Goal: Find contact information: Find contact information

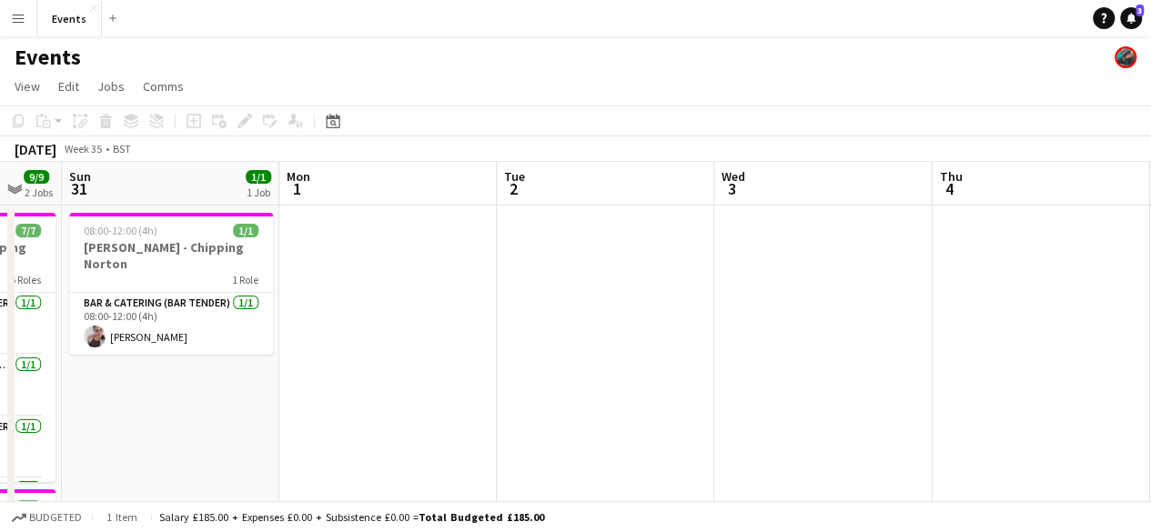
drag, startPoint x: 999, startPoint y: 383, endPoint x: 424, endPoint y: 447, distance: 578.4
click at [371, 447] on app-calendar-viewport "Wed 27 Thu 28 1/1 1 Job Fri 29 4/4 1 Job Sat 30 9/9 2 Jobs Sun 31 1/1 1 Job Mon…" at bounding box center [575, 526] width 1151 height 729
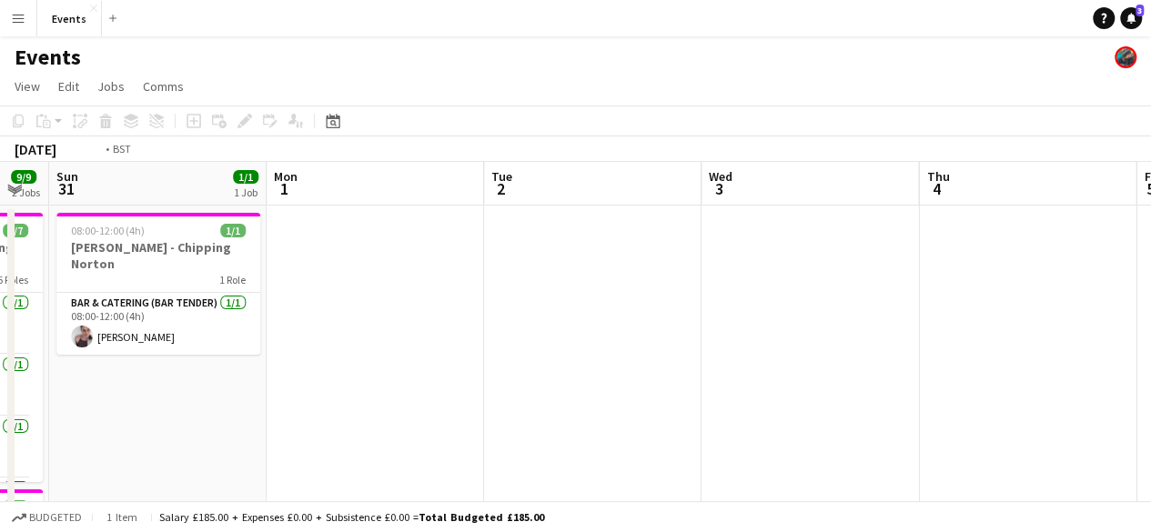
drag, startPoint x: 965, startPoint y: 421, endPoint x: 464, endPoint y: 422, distance: 501.2
click at [453, 421] on app-calendar-viewport "Wed 27 Thu 28 1/1 1 Job Fri 29 4/4 1 Job Sat 30 9/9 2 Jobs Sun 31 1/1 1 Job Mon…" at bounding box center [575, 526] width 1151 height 729
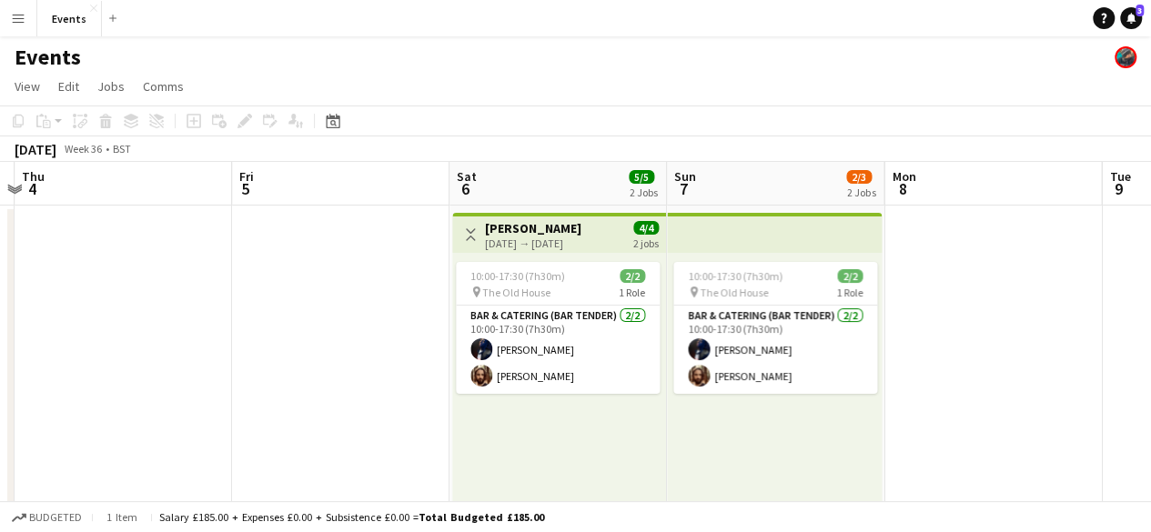
drag, startPoint x: 933, startPoint y: 442, endPoint x: 408, endPoint y: 418, distance: 526.3
click at [408, 418] on app-calendar-viewport "Sun 31 1/1 1 Job Mon 1 Tue 2 Wed 3 Thu 4 Fri 5 Sat 6 5/5 2 Jobs Sun 7 2/3 2 Job…" at bounding box center [575, 526] width 1151 height 729
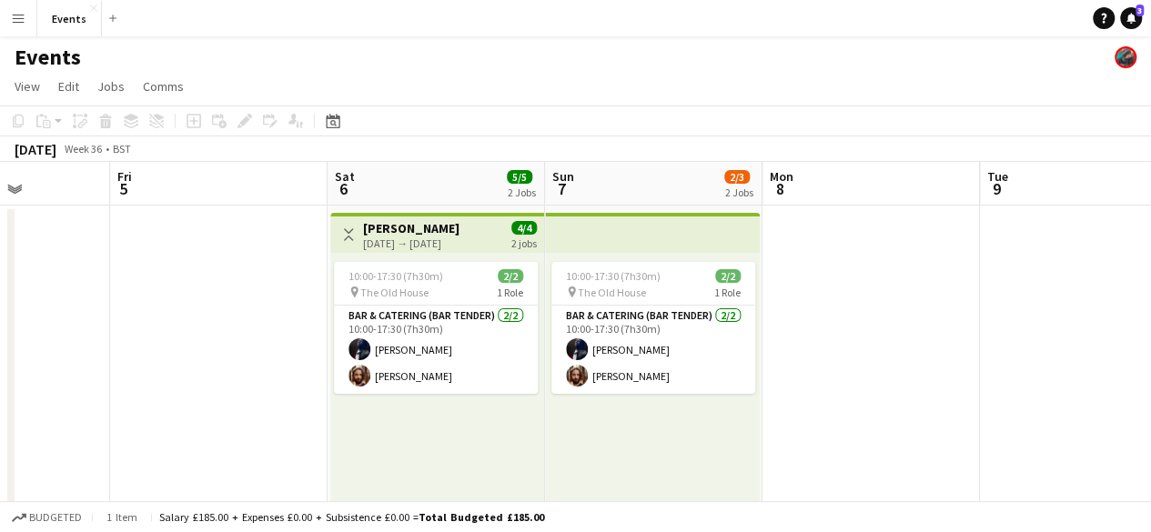
drag, startPoint x: 366, startPoint y: 425, endPoint x: 823, endPoint y: 445, distance: 458.0
click at [830, 445] on app-calendar-viewport "Tue 2 Wed 3 Thu 4 Fri 5 Sat 6 5/5 2 Jobs Sun 7 2/3 2 Jobs Mon 8 Tue 9 Wed 10 Th…" at bounding box center [575, 526] width 1151 height 729
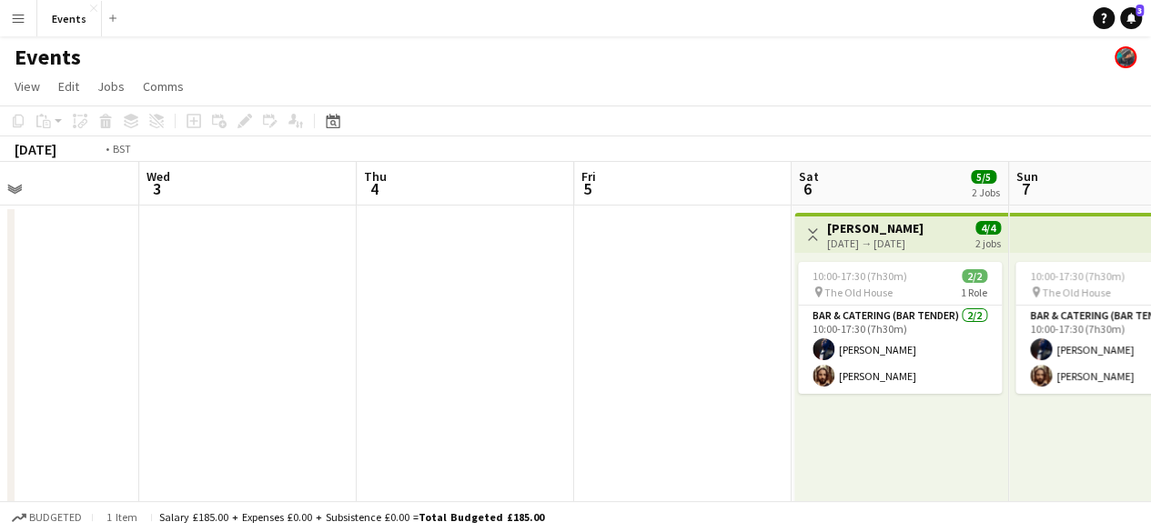
click at [842, 421] on app-calendar-viewport "Sun 31 1/1 1 Job Mon 1 Tue 2 Wed 3 Thu 4 Fri 5 Sat 6 5/5 2 Jobs Sun 7 2/3 2 Job…" at bounding box center [575, 526] width 1151 height 729
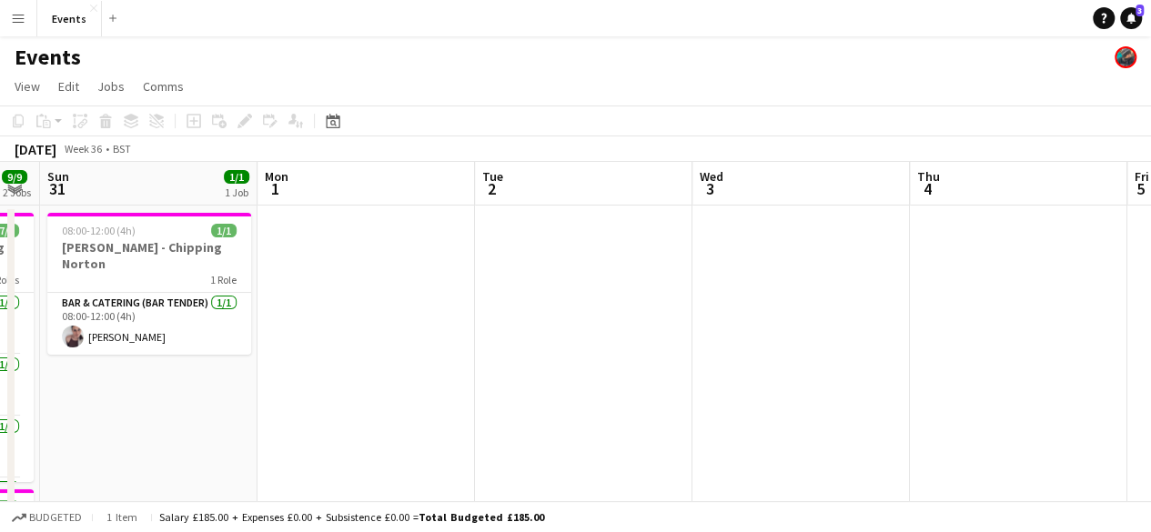
click at [867, 421] on app-calendar-viewport "Fri 29 4/4 1 Job Sat 30 9/9 2 Jobs Sun 31 1/1 1 Job Mon 1 Tue 2 Wed 3 Thu 4 Fri…" at bounding box center [575, 526] width 1151 height 729
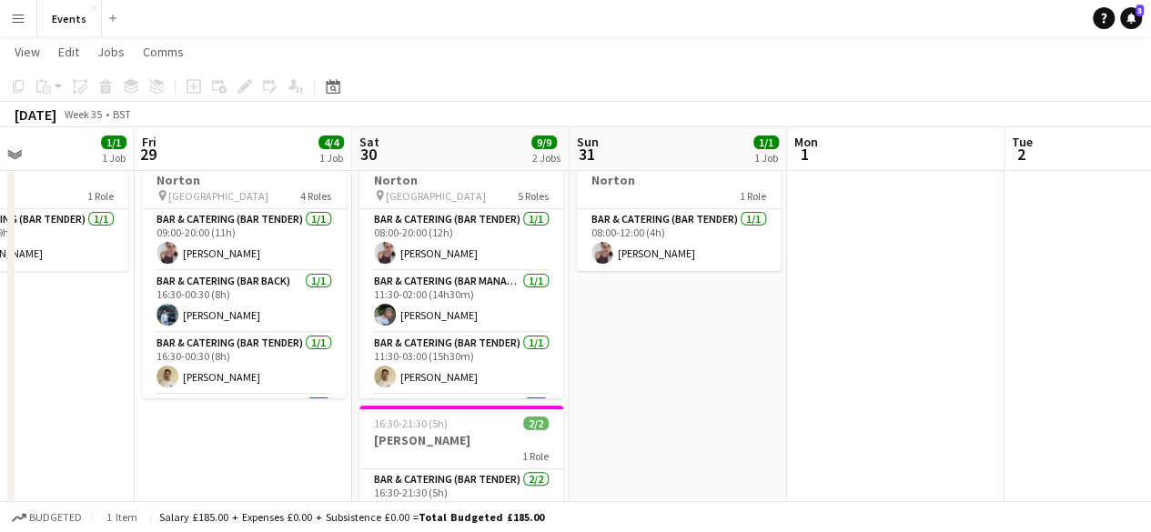
scroll to position [182, 0]
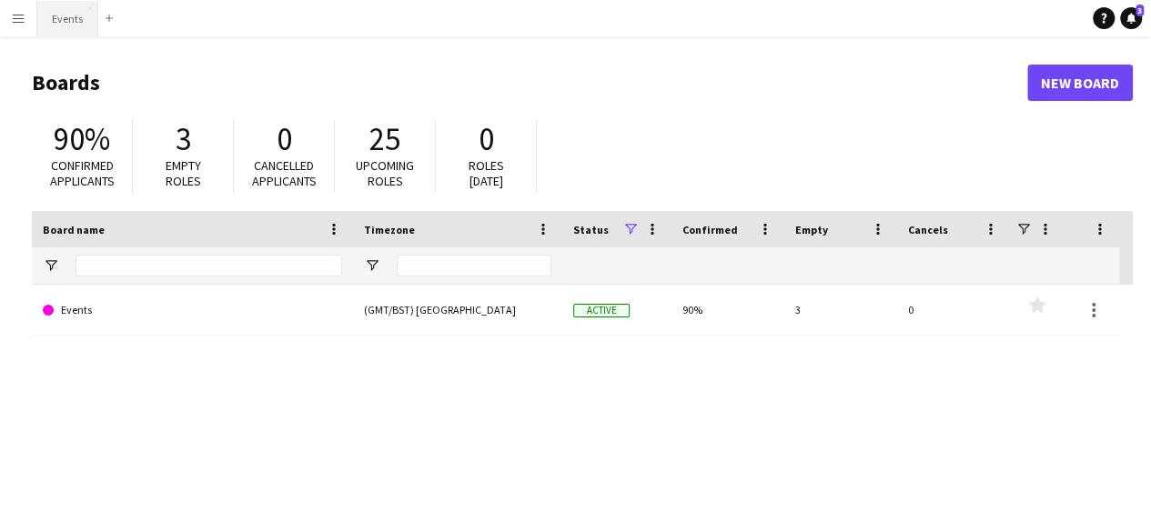
click at [72, 21] on button "Events Close" at bounding box center [67, 18] width 61 height 35
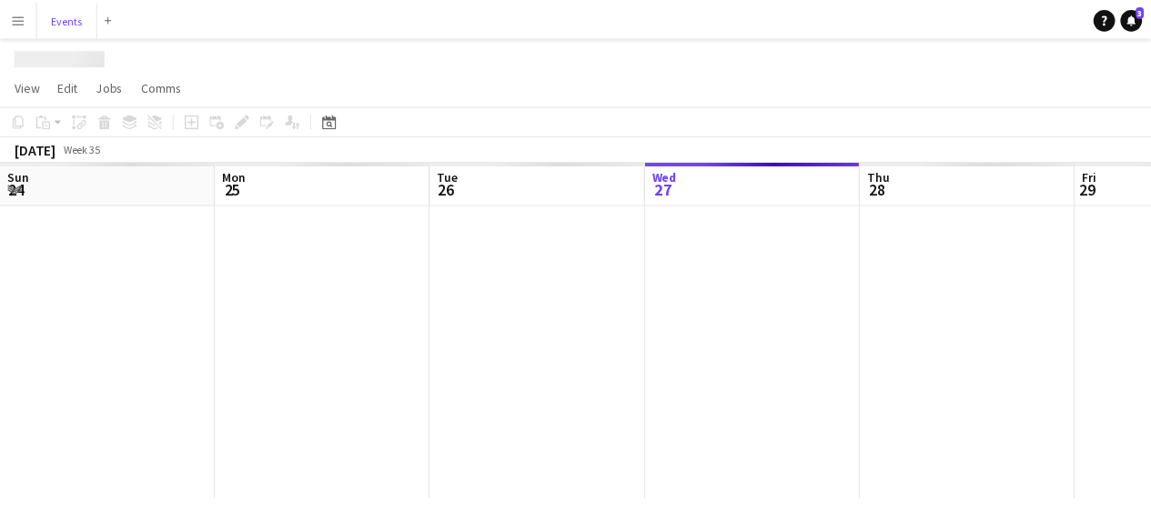
scroll to position [0, 435]
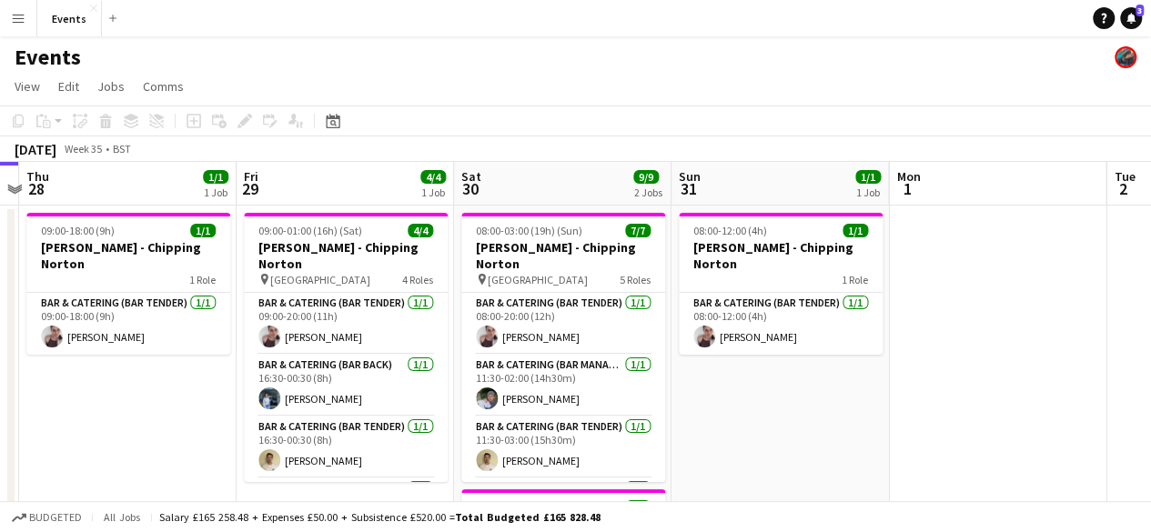
drag, startPoint x: 1134, startPoint y: 394, endPoint x: 664, endPoint y: 397, distance: 470.3
click at [715, 403] on app-calendar-viewport "Sun 24 2/2 1 Job Mon 25 Tue 26 Wed 27 Thu 28 1/1 1 Job Fri 29 4/4 1 Job Sat 30 …" at bounding box center [575, 462] width 1151 height 601
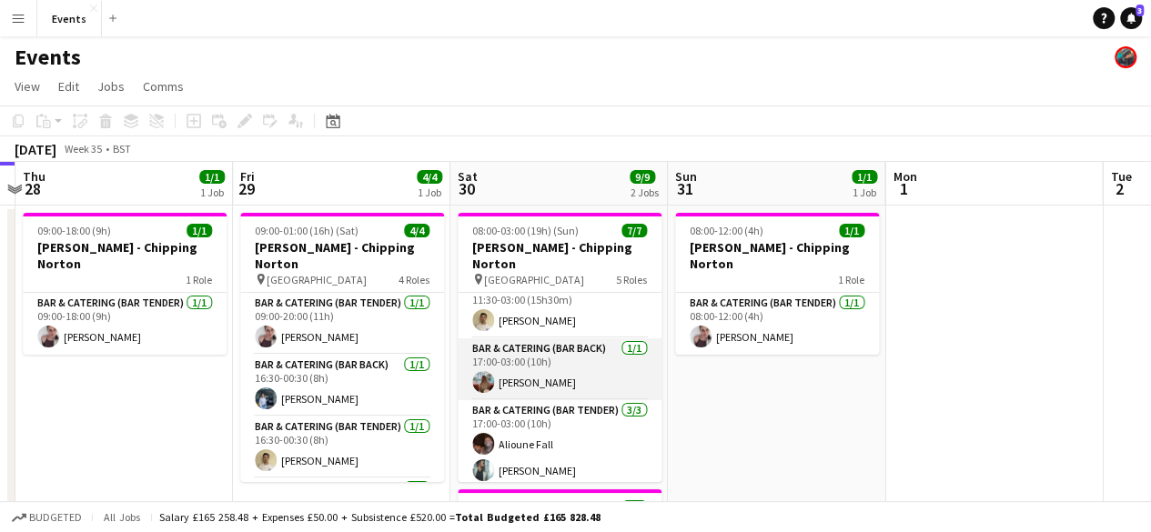
scroll to position [156, 0]
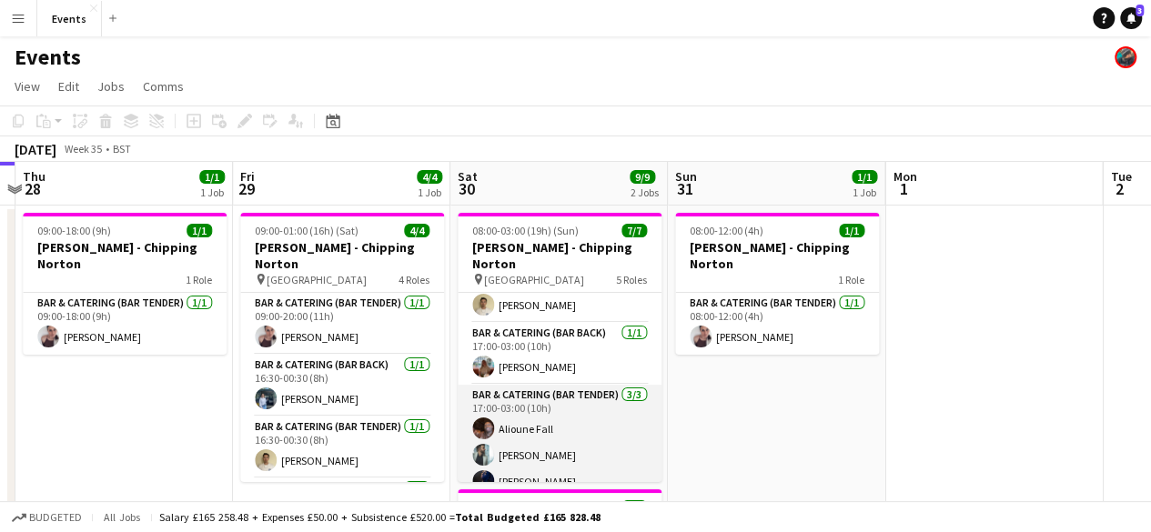
click at [555, 442] on app-card-role "Bar & Catering (Bar Tender) [DATE] 17:00-03:00 (10h) [PERSON_NAME] [PERSON_NAME…" at bounding box center [560, 442] width 204 height 115
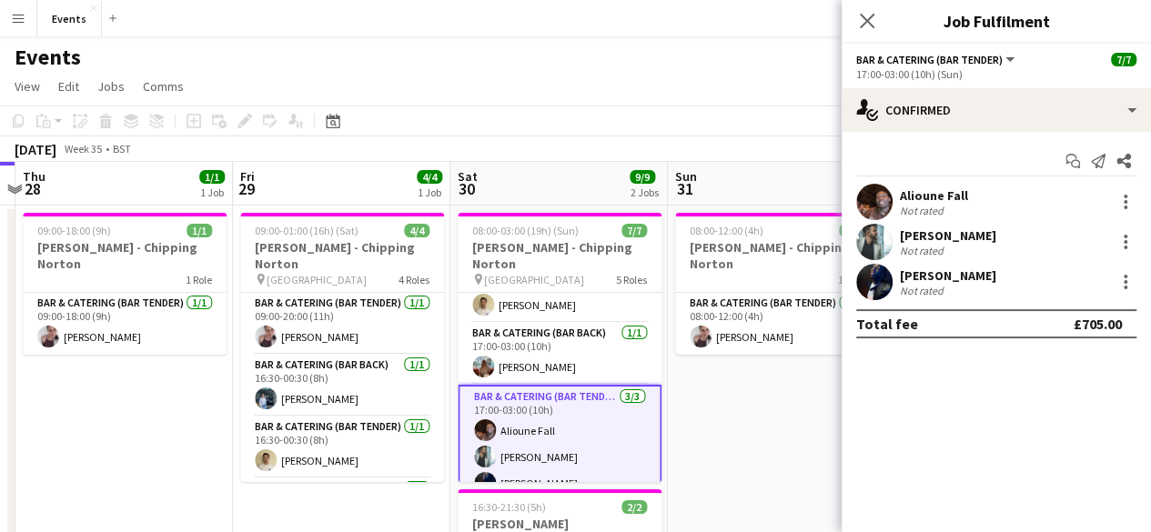
click at [931, 241] on div "[PERSON_NAME]" at bounding box center [948, 235] width 96 height 16
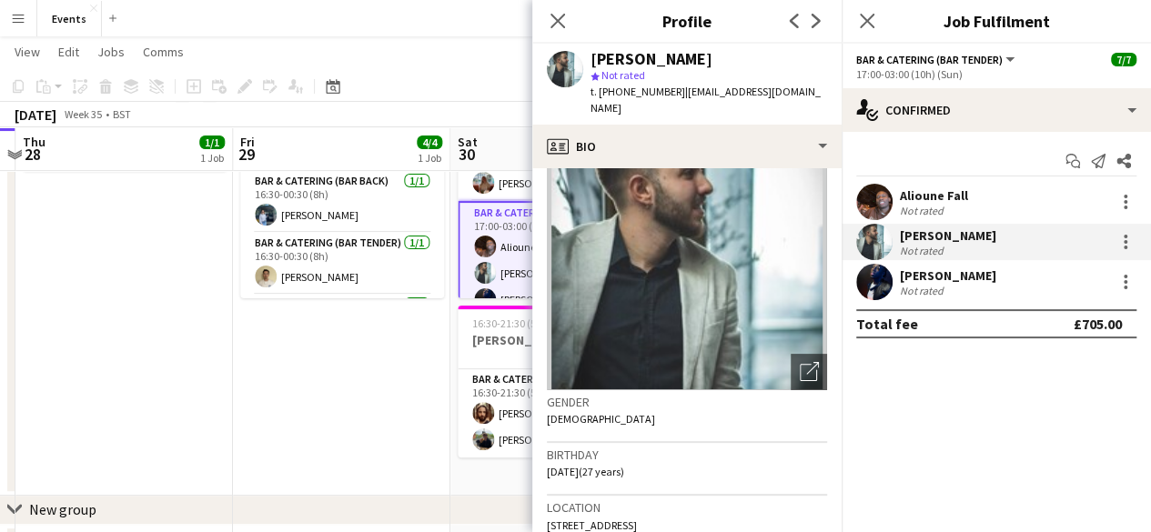
scroll to position [91, 0]
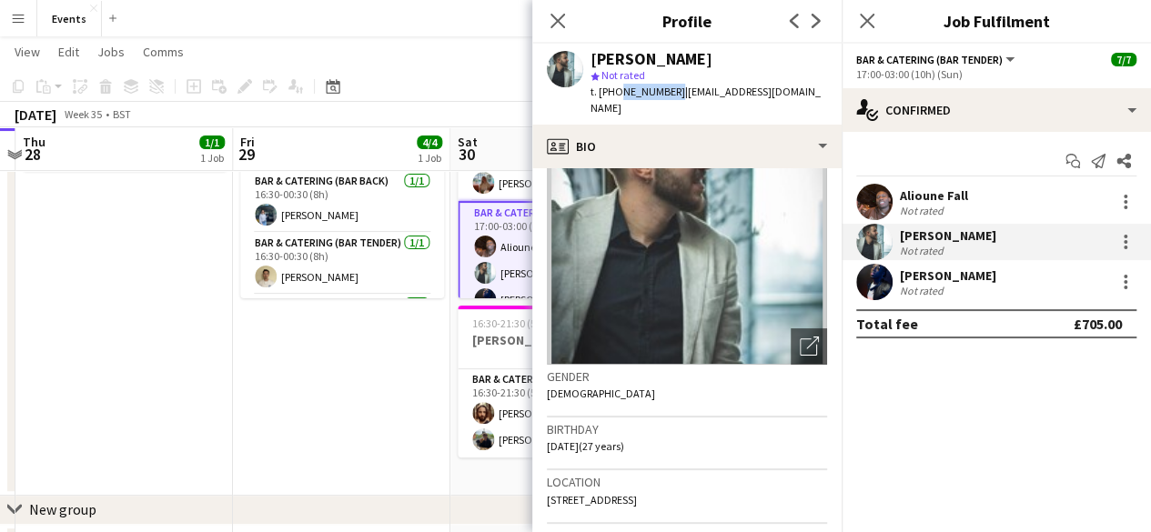
drag, startPoint x: 614, startPoint y: 92, endPoint x: 668, endPoint y: 94, distance: 53.7
click at [668, 94] on span "t. [PHONE_NUMBER]" at bounding box center [637, 92] width 95 height 14
copy span "7591611958"
click at [615, 92] on span "t. [PHONE_NUMBER]" at bounding box center [637, 92] width 95 height 14
drag, startPoint x: 615, startPoint y: 92, endPoint x: 667, endPoint y: 94, distance: 51.9
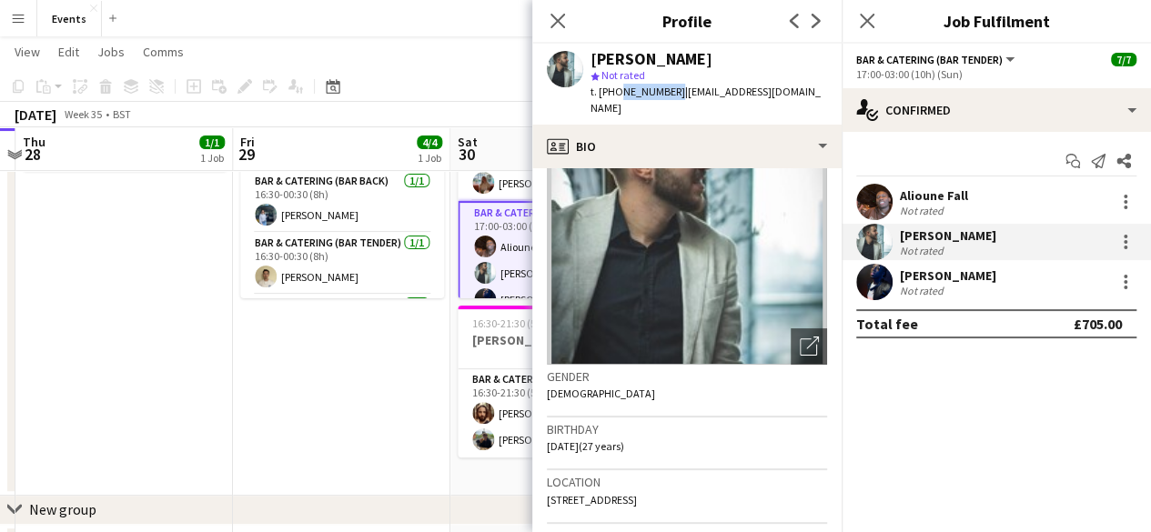
click at [667, 94] on span "t. [PHONE_NUMBER]" at bounding box center [637, 92] width 95 height 14
copy span "7591611958"
drag, startPoint x: 680, startPoint y: 92, endPoint x: 822, endPoint y: 92, distance: 141.9
click at [822, 92] on div "[PERSON_NAME] star Not rated t. [PHONE_NUMBER] | [EMAIL_ADDRESS][DOMAIN_NAME]" at bounding box center [686, 84] width 309 height 81
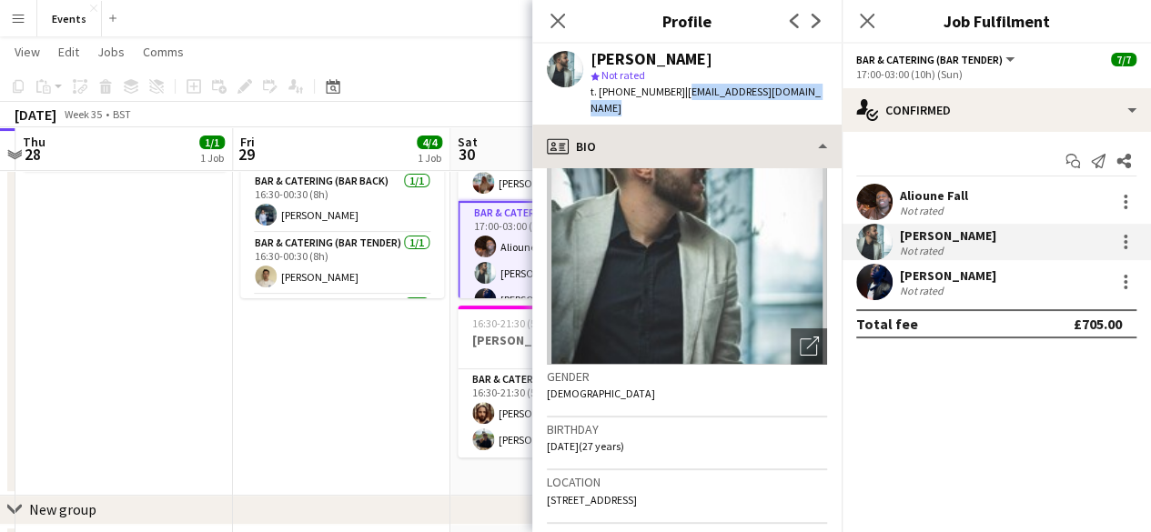
copy span "[EMAIL_ADDRESS][DOMAIN_NAME]"
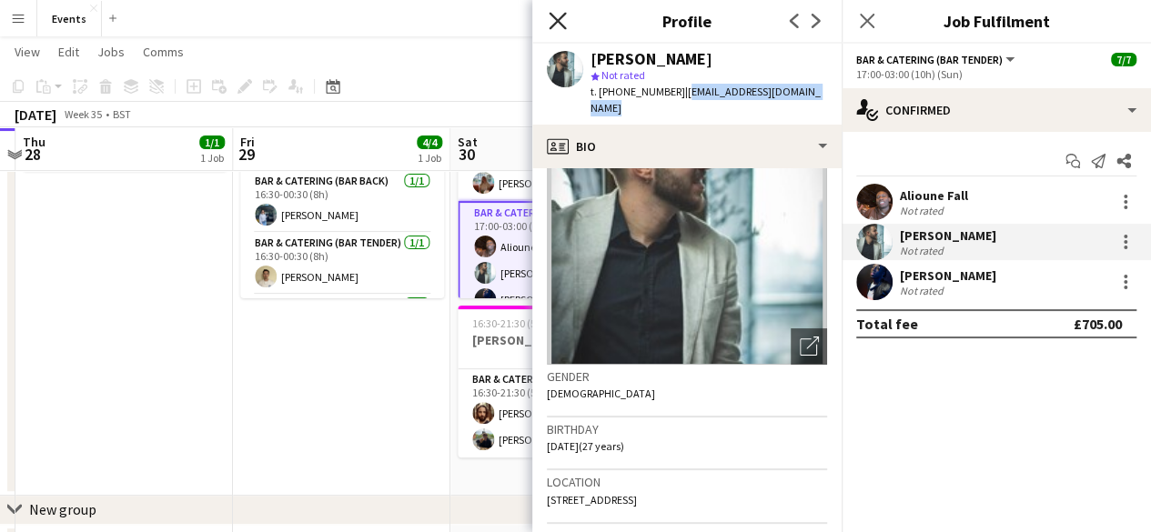
click at [559, 19] on icon at bounding box center [557, 20] width 17 height 17
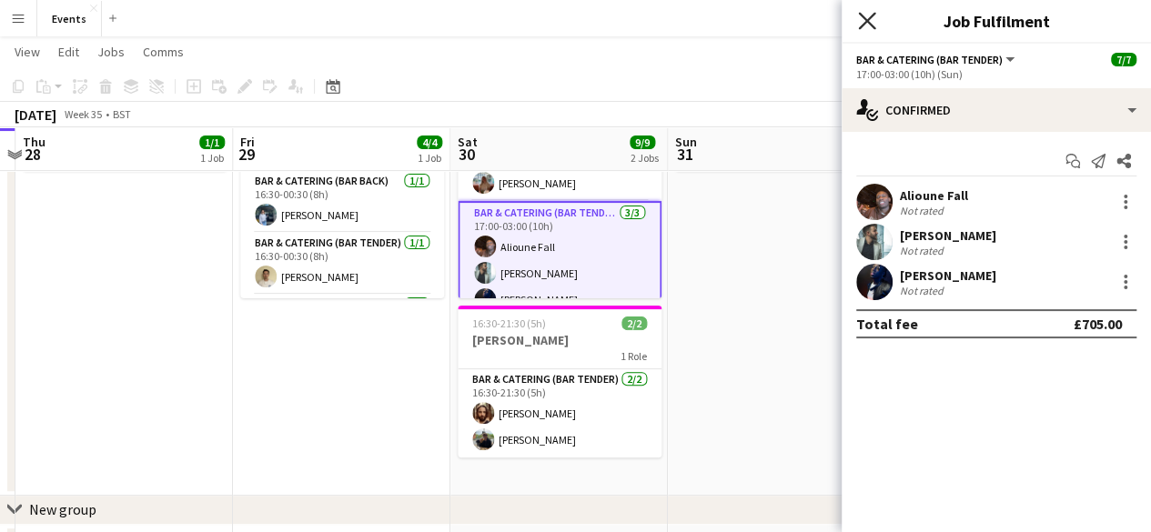
click at [863, 23] on icon at bounding box center [866, 20] width 17 height 17
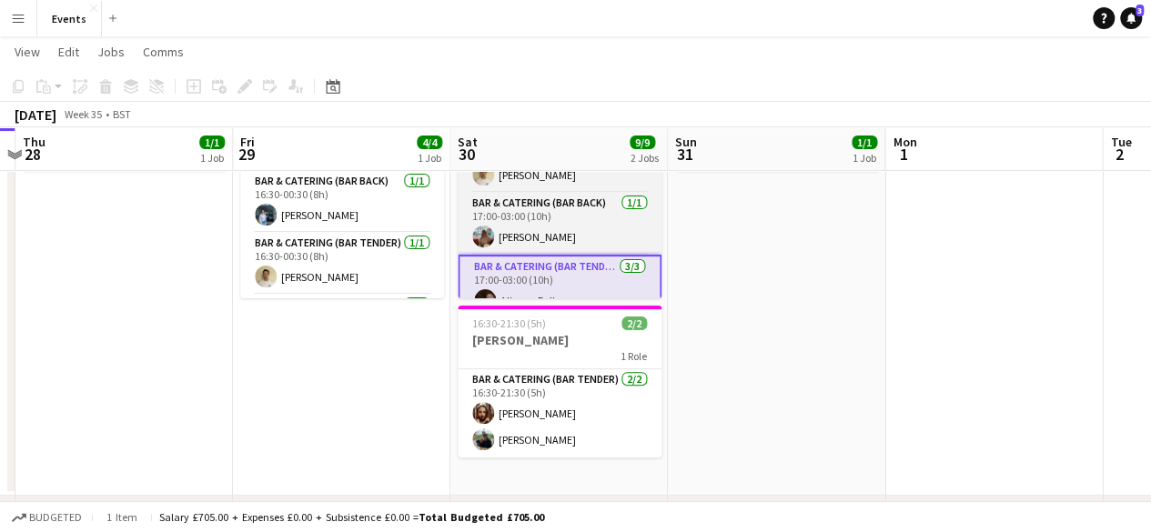
scroll to position [159, 0]
